Goal: Task Accomplishment & Management: Use online tool/utility

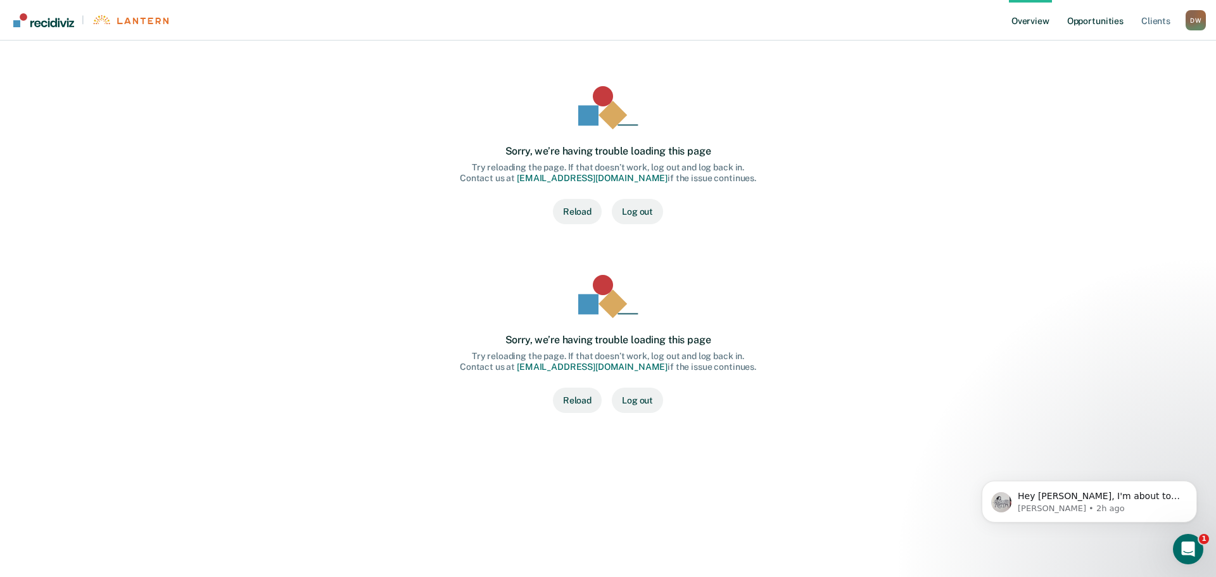
click at [1085, 18] on link "Opportunities" at bounding box center [1094, 20] width 61 height 41
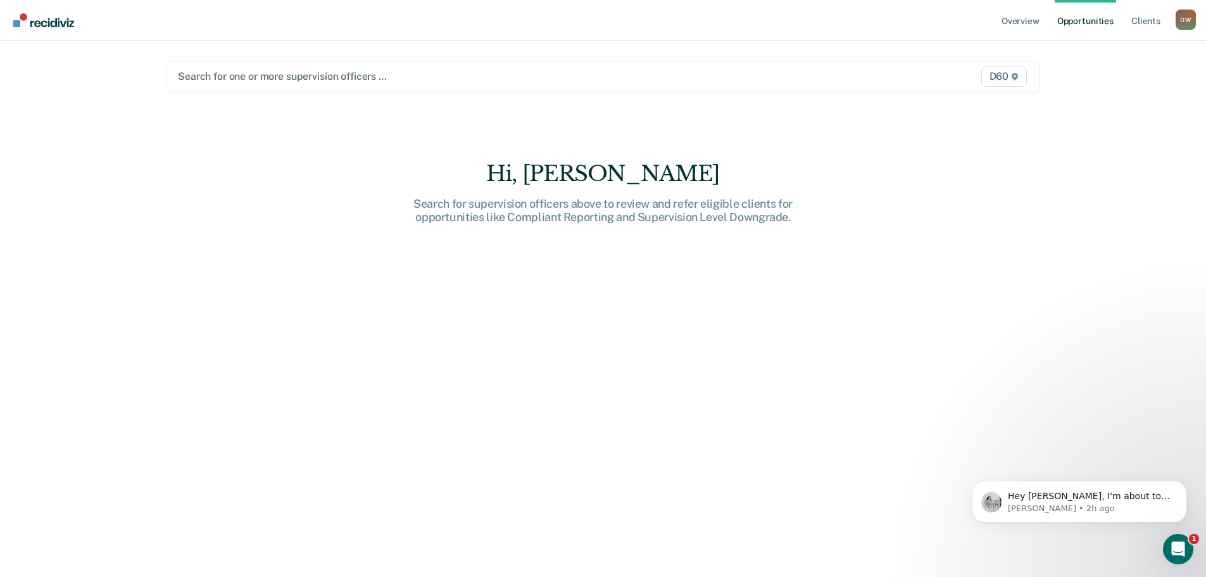
click at [339, 69] on div at bounding box center [475, 76] width 595 height 15
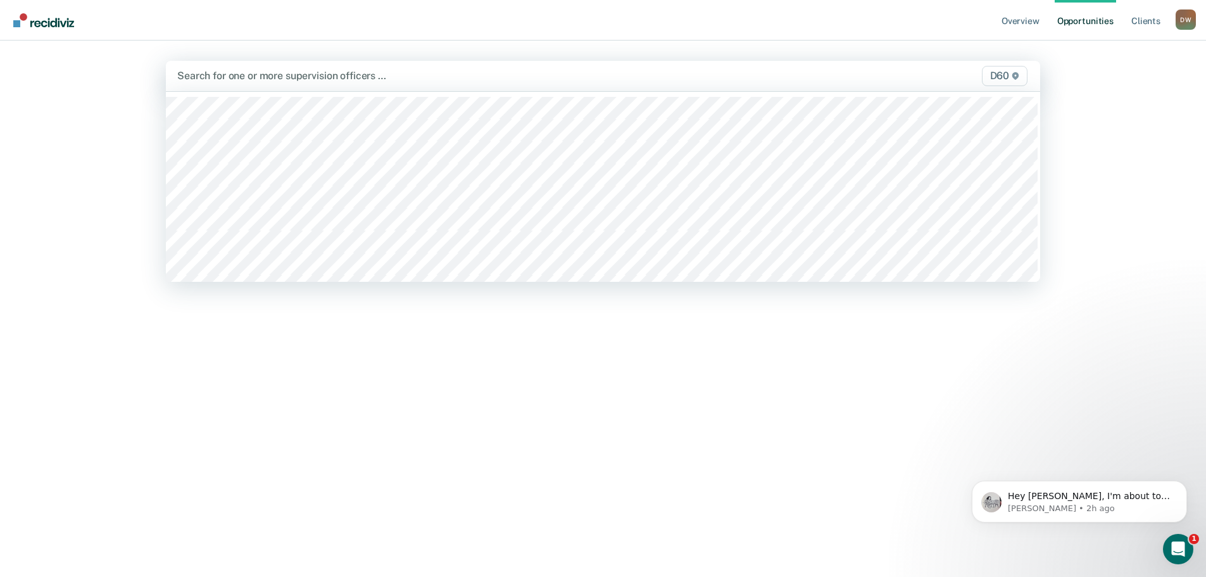
click at [308, 68] on div "Search for one or more supervision officers …" at bounding box center [475, 75] width 598 height 17
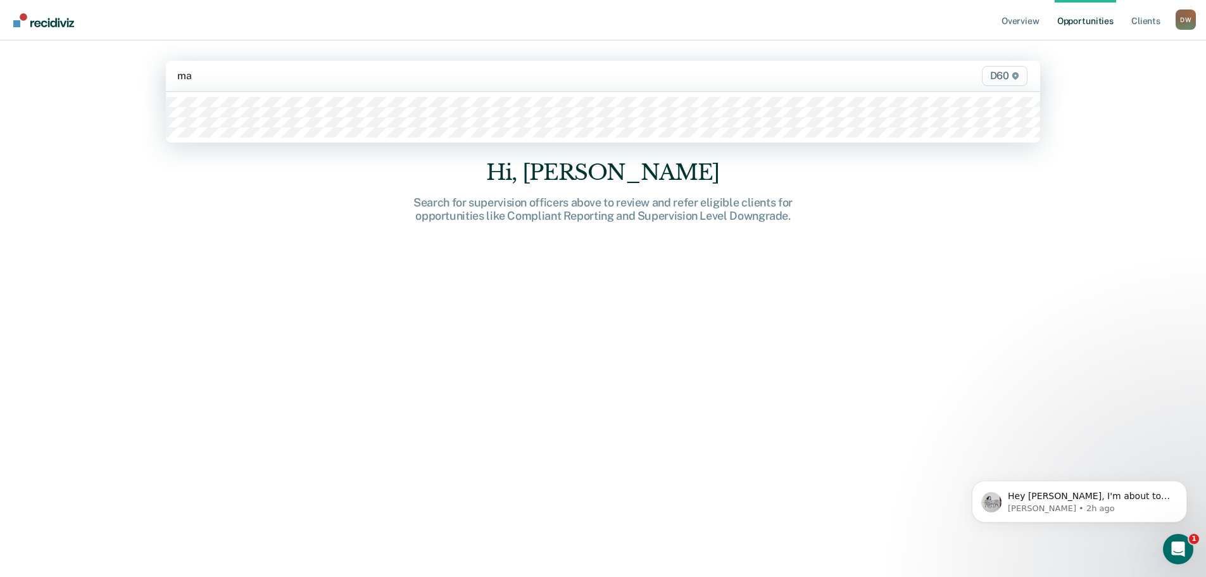
type input "m"
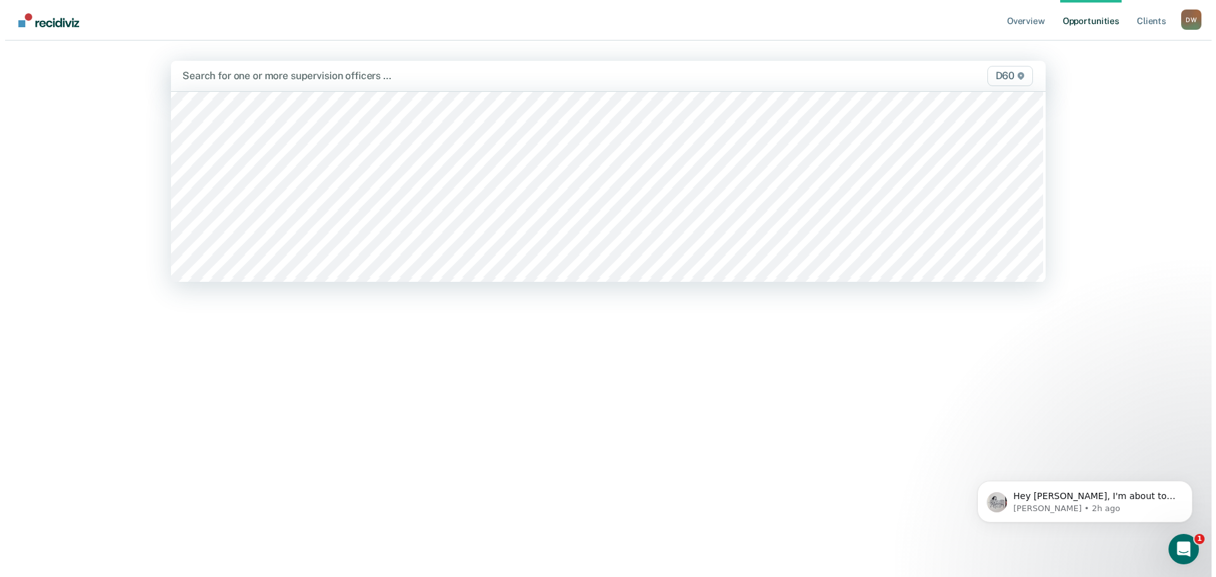
scroll to position [689, 0]
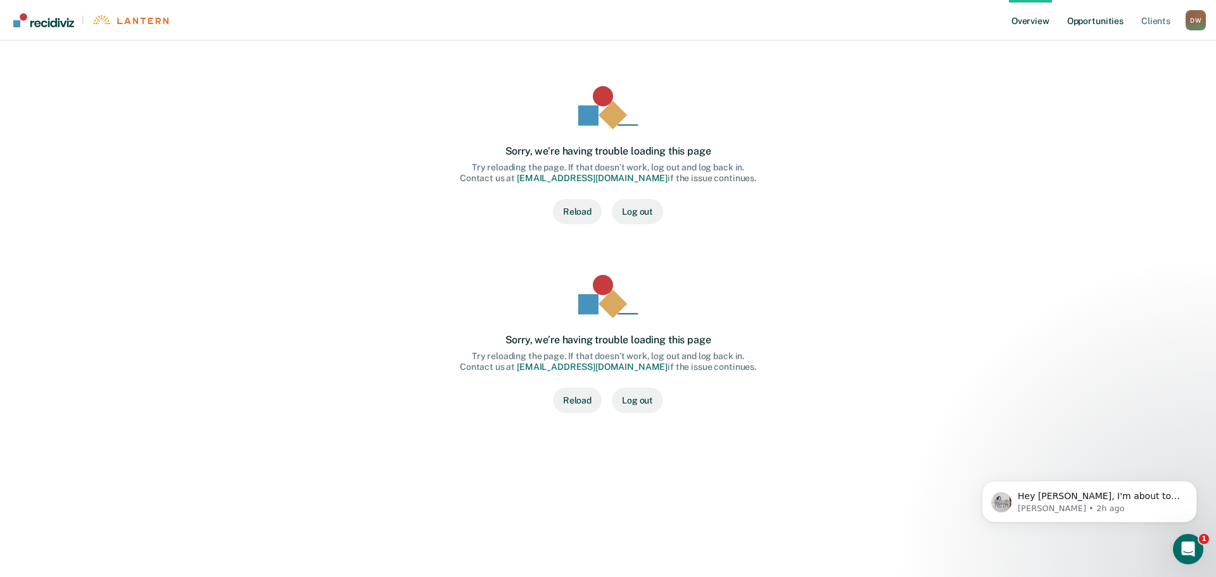
click at [1096, 22] on link "Opportunities" at bounding box center [1094, 20] width 61 height 41
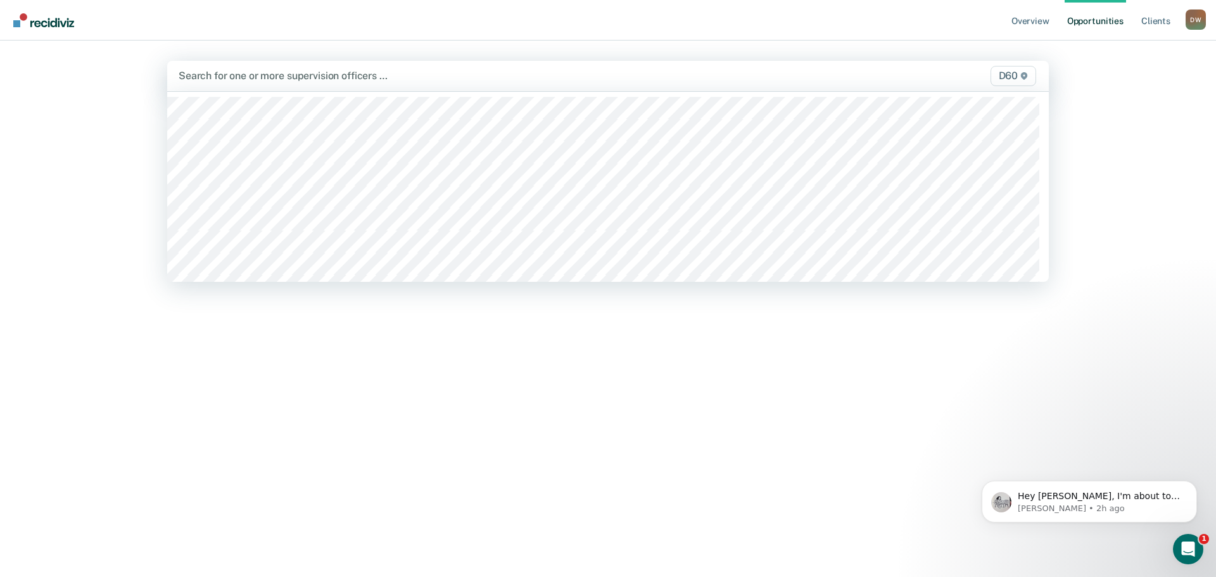
click at [287, 74] on div at bounding box center [479, 75] width 600 height 15
click at [548, 82] on div at bounding box center [479, 75] width 600 height 15
click at [292, 80] on div at bounding box center [479, 75] width 600 height 15
